Goal: Check status

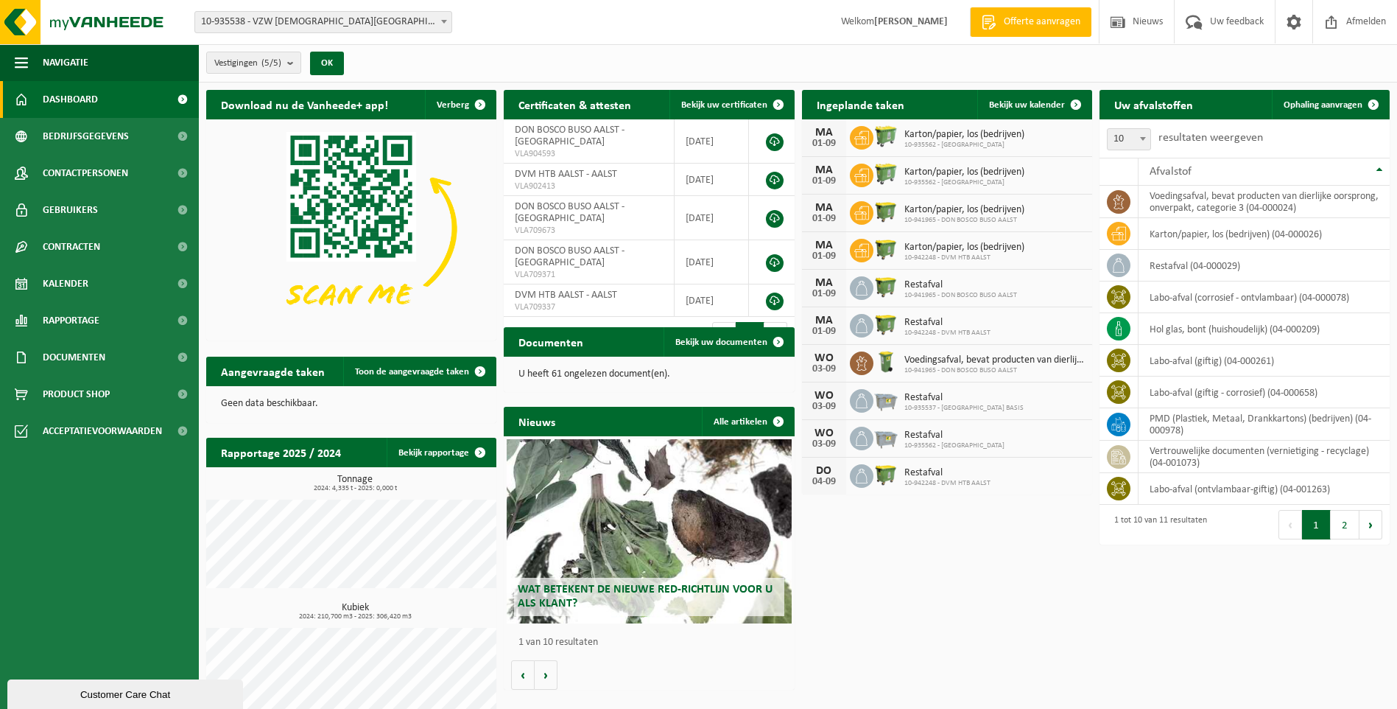
click at [271, 373] on h2 "Aangevraagde taken" at bounding box center [272, 370] width 133 height 29
click at [393, 368] on span "Toon de aangevraagde taken" at bounding box center [412, 372] width 114 height 10
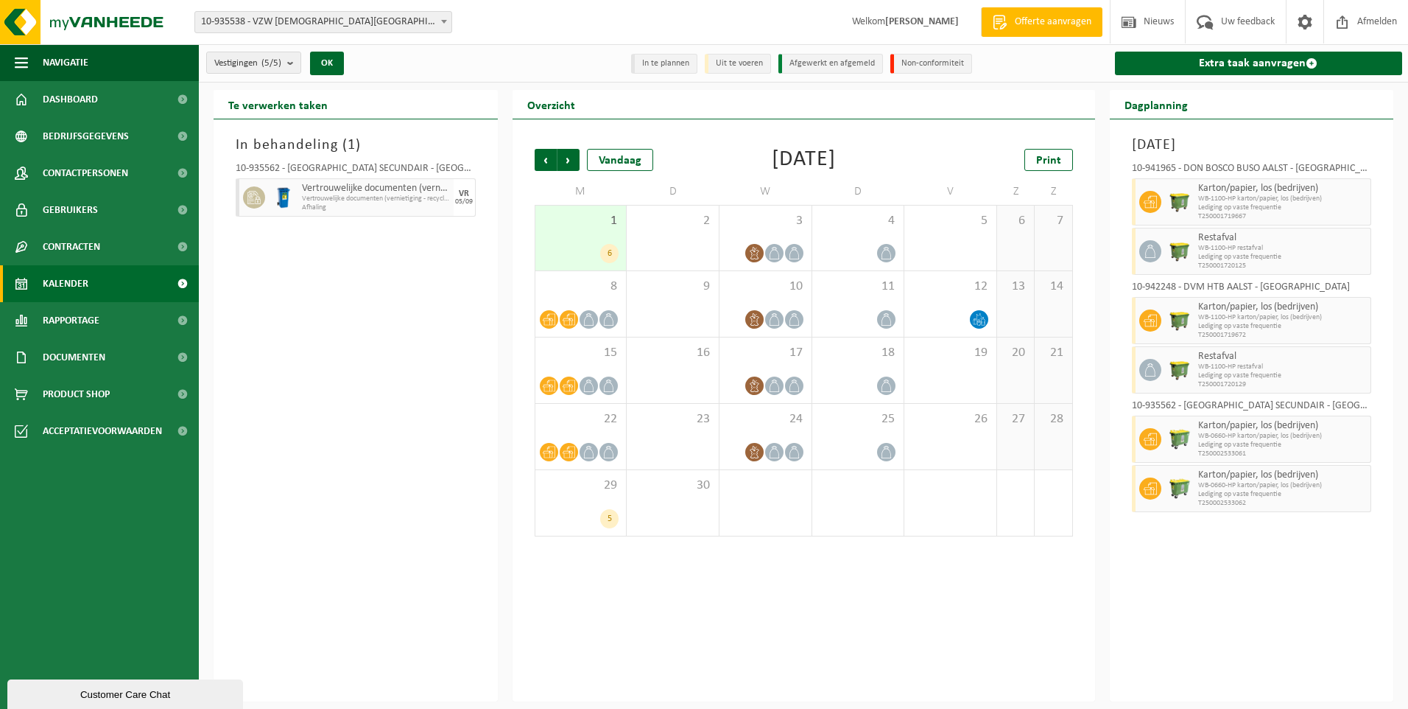
click at [1333, 445] on span "Lediging op vaste frequentie" at bounding box center [1282, 444] width 169 height 9
click at [567, 283] on span "8" at bounding box center [581, 286] width 77 height 16
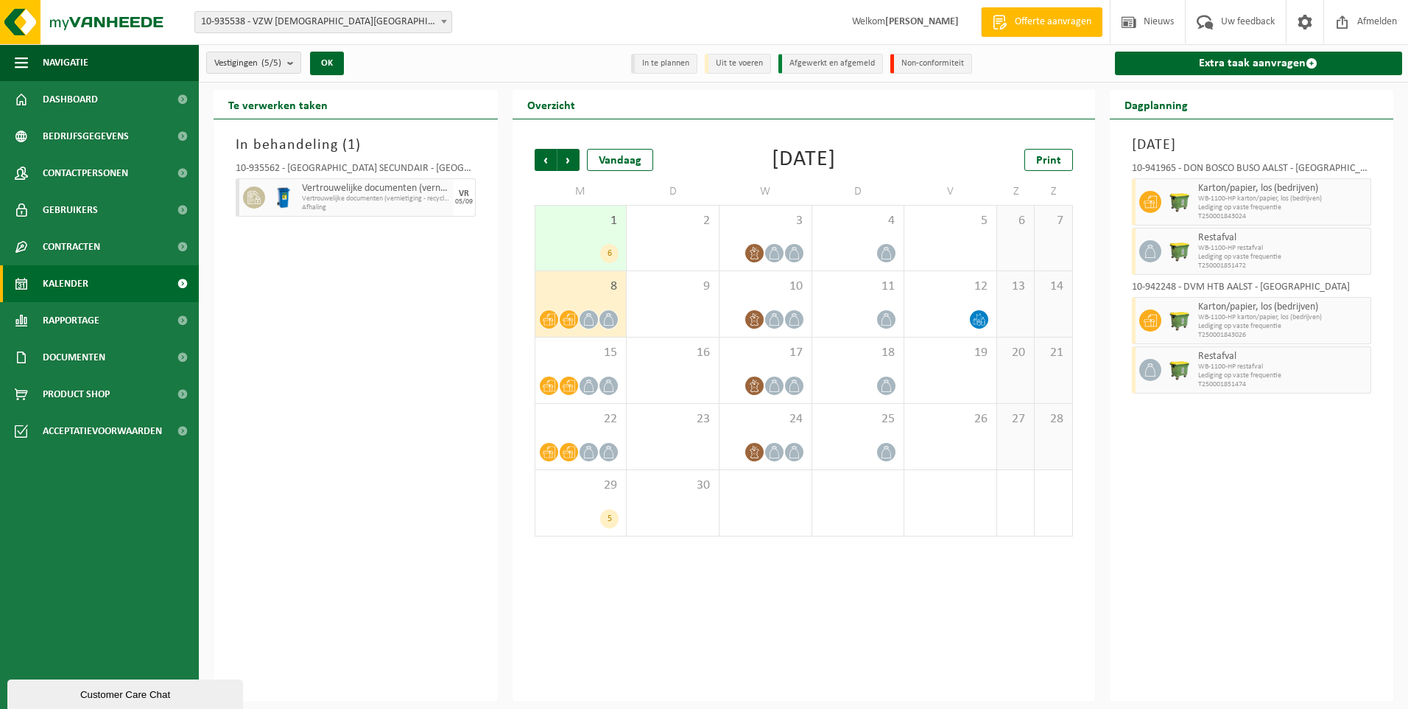
click at [561, 226] on span "1" at bounding box center [581, 221] width 77 height 16
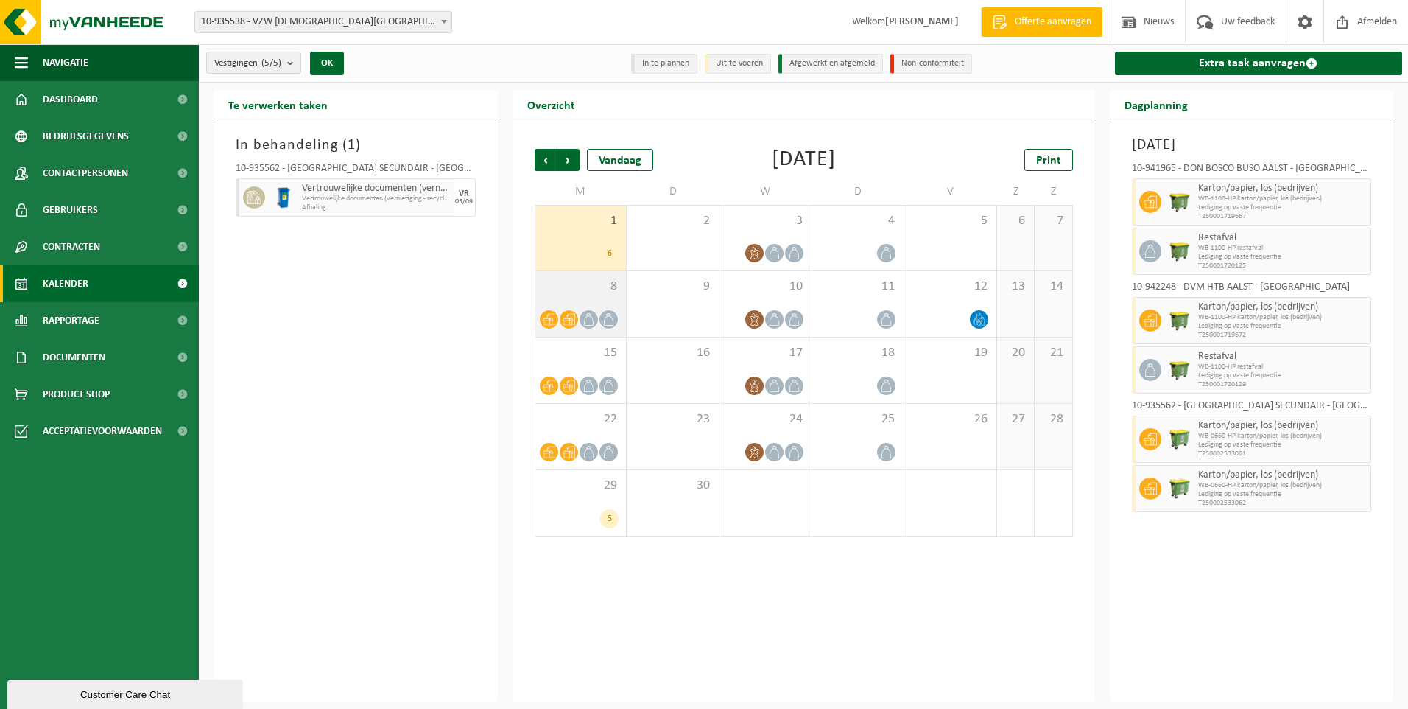
click at [572, 287] on span "8" at bounding box center [581, 286] width 77 height 16
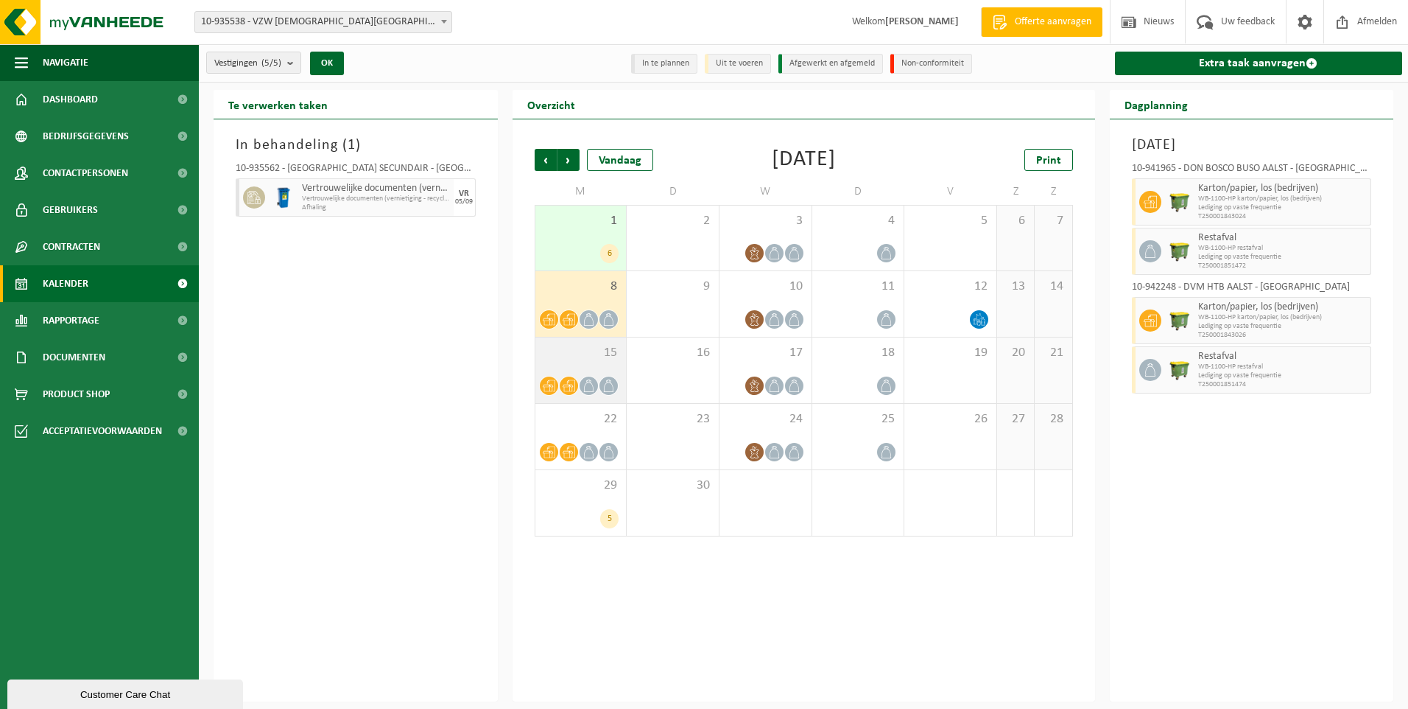
click at [571, 365] on div "15" at bounding box center [580, 370] width 91 height 66
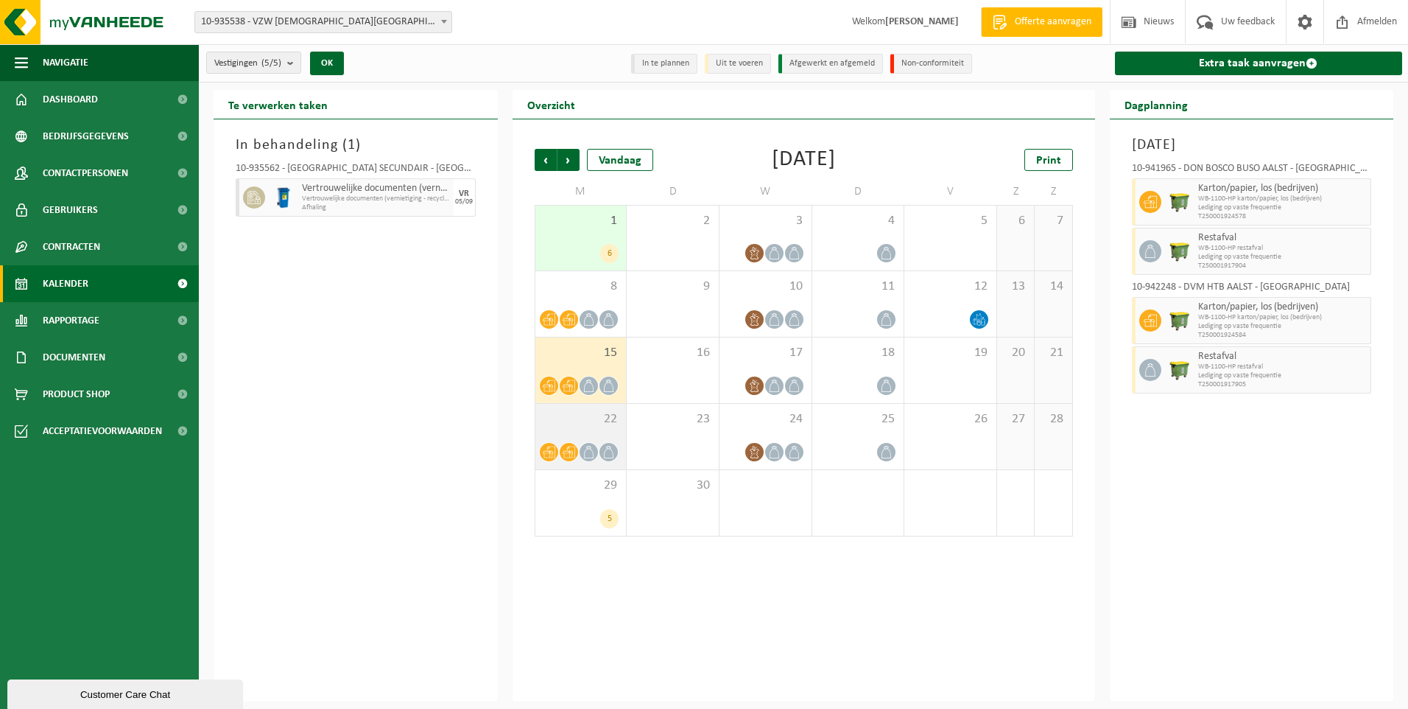
click at [571, 418] on span "22" at bounding box center [581, 419] width 77 height 16
click at [561, 233] on div "1 6" at bounding box center [580, 237] width 91 height 65
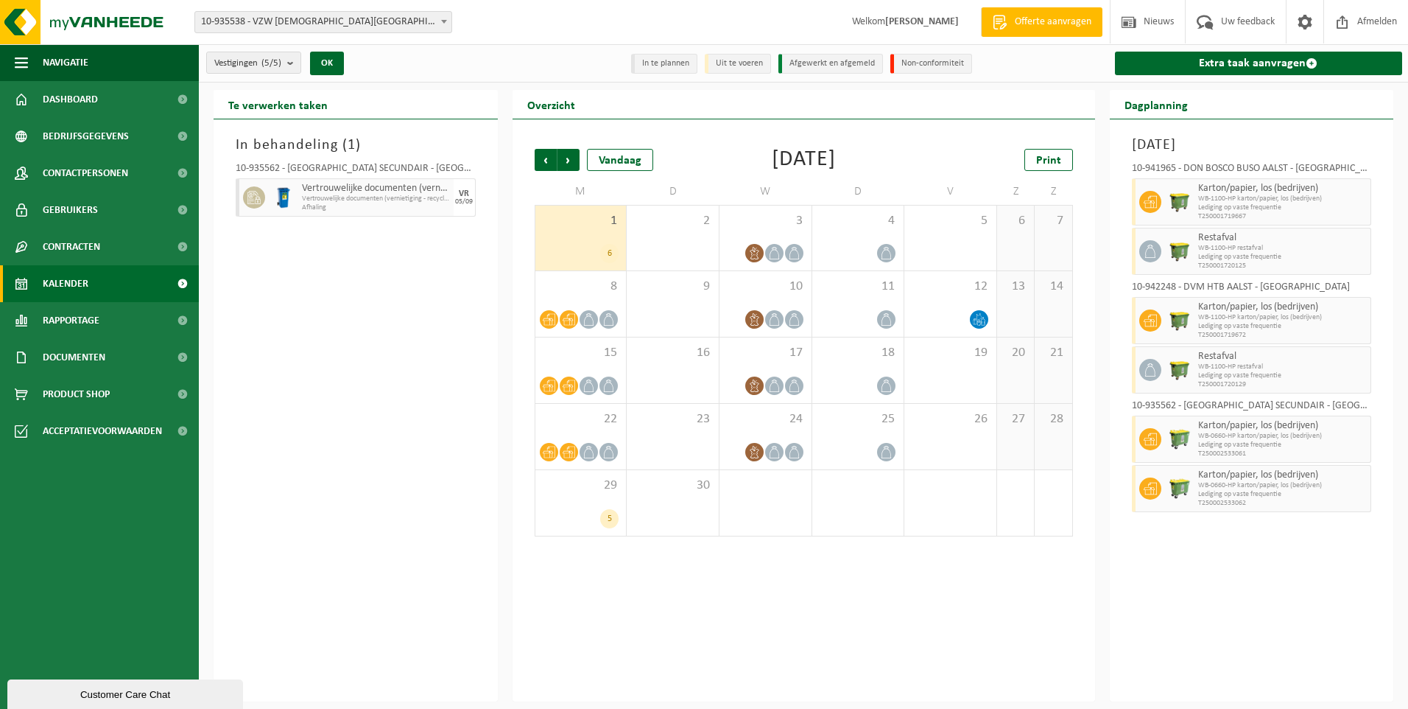
click at [1318, 445] on span "Lediging op vaste frequentie" at bounding box center [1282, 444] width 169 height 9
click at [1310, 494] on span "Lediging op vaste frequentie" at bounding box center [1282, 494] width 169 height 9
click at [1231, 10] on span "Uw feedback" at bounding box center [1247, 21] width 61 height 43
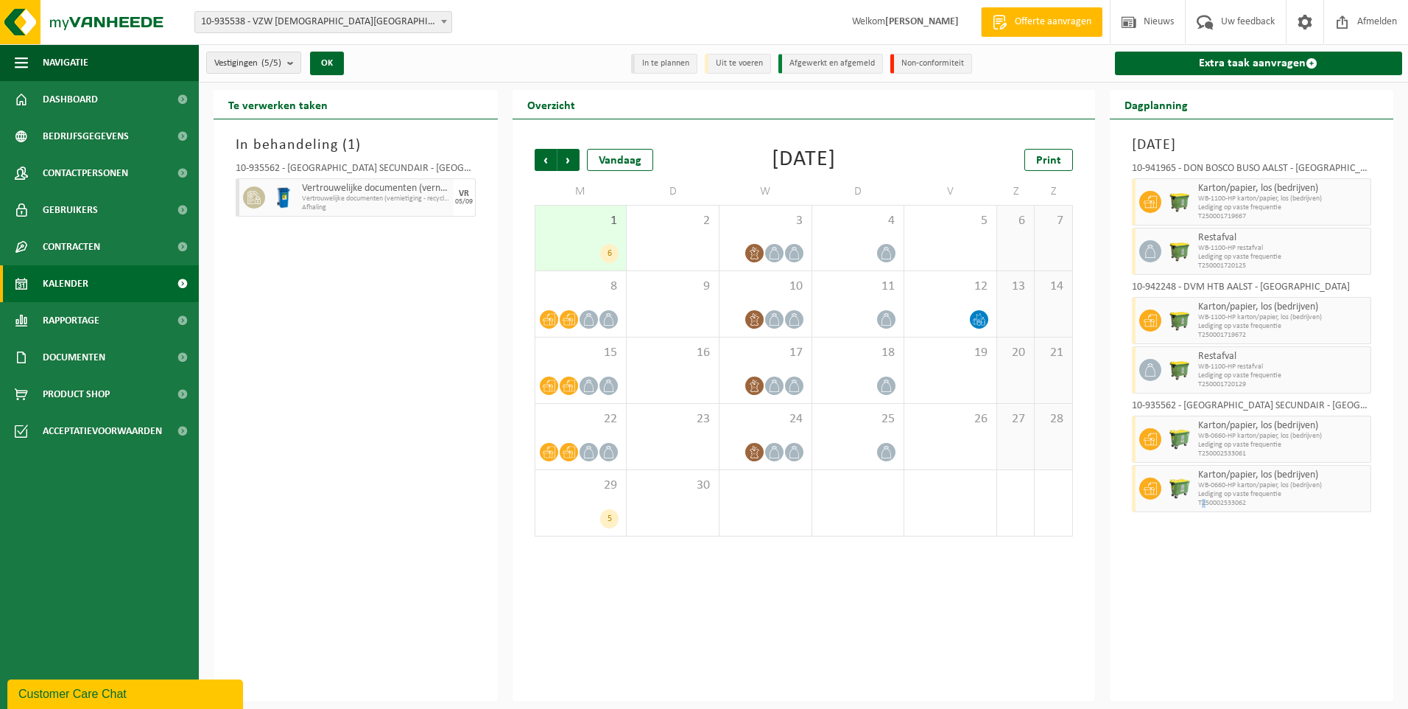
click at [1205, 538] on div "Maandag 1 september 2025 10-941965 - DON BOSCO BUSO AALST - AALST Karton/papier…" at bounding box center [1252, 410] width 284 height 582
